Goal: Task Accomplishment & Management: Manage account settings

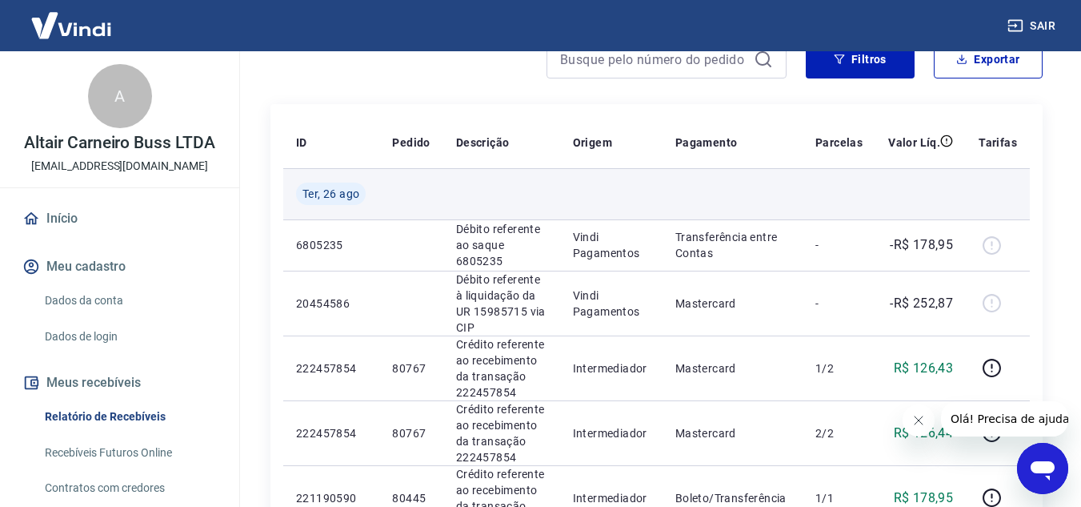
scroll to position [160, 0]
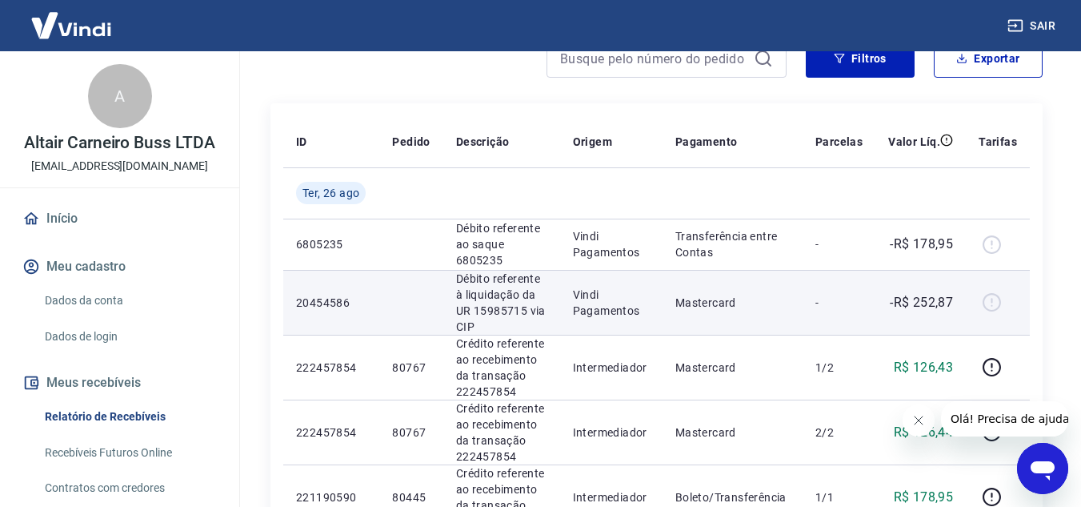
click at [587, 308] on p "Vindi Pagamentos" at bounding box center [611, 302] width 77 height 32
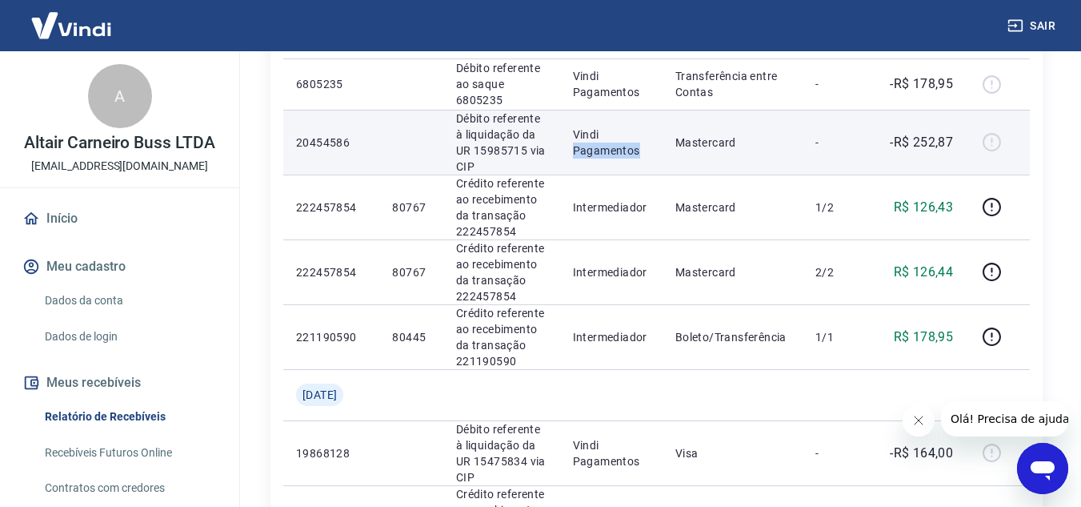
scroll to position [240, 0]
